Goal: Task Accomplishment & Management: Manage account settings

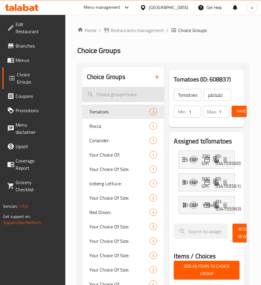
click at [114, 97] on input "search" at bounding box center [123, 94] width 82 height 15
paste input "Cauliflower"
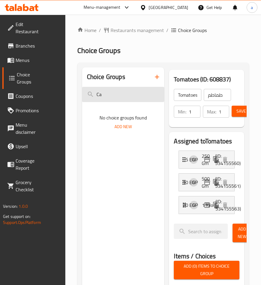
type input "C"
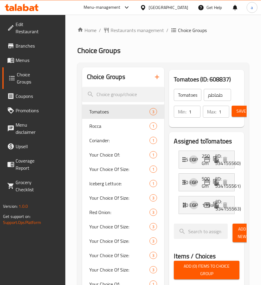
click at [37, 60] on span "Menus" at bounding box center [27, 60] width 23 height 7
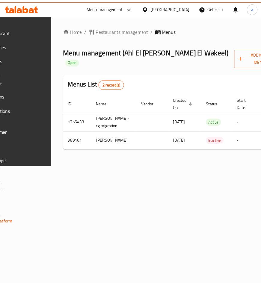
scroll to position [0, 122]
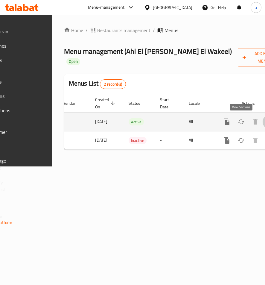
click at [263, 121] on link "enhanced table" at bounding box center [270, 122] width 14 height 14
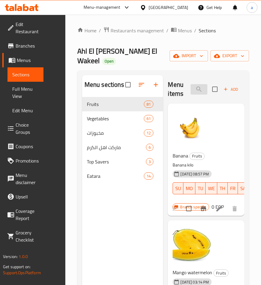
click at [196, 94] on input "search" at bounding box center [198, 89] width 17 height 10
click at [201, 92] on input "search" at bounding box center [198, 89] width 17 height 10
paste input "قرنبيط"
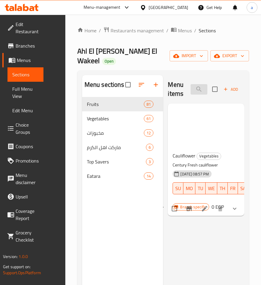
click at [194, 88] on input "قرنبيط" at bounding box center [198, 89] width 17 height 10
type input "قرنبيط"
click at [207, 205] on li at bounding box center [204, 208] width 17 height 11
